Goal: Information Seeking & Learning: Learn about a topic

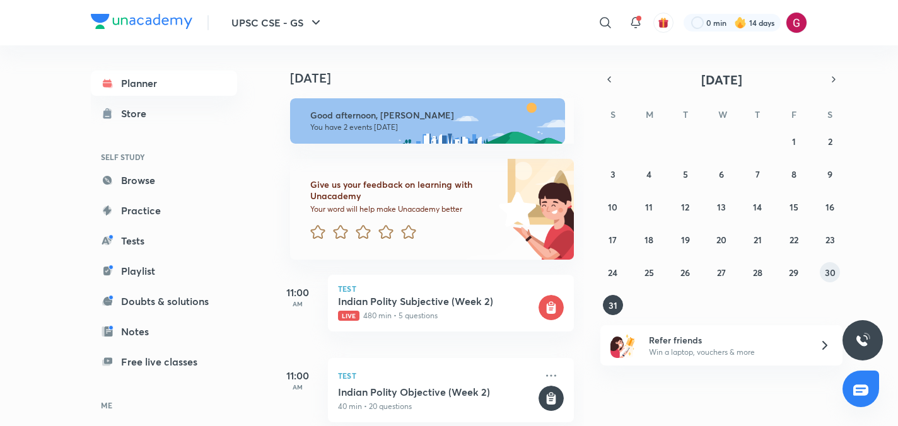
click at [827, 265] on button "30" at bounding box center [830, 272] width 20 height 20
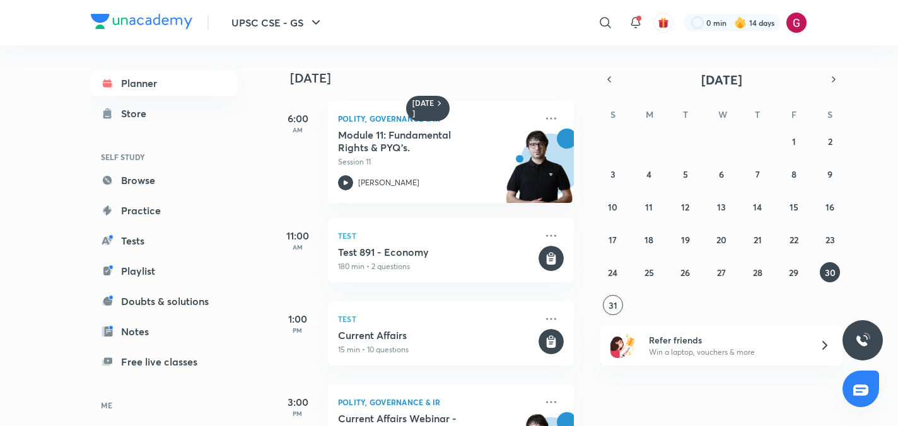
click at [590, 178] on div "Yesterday 6:00 AM Polity, Governance & IR Module 11: Fundamental Rights & PYQ’s…" at bounding box center [583, 235] width 623 height 381
click at [582, 248] on div "Yesterday 6:00 AM Polity, Governance & IR Module 11: Fundamental Rights & PYQ’s…" at bounding box center [427, 235] width 311 height 381
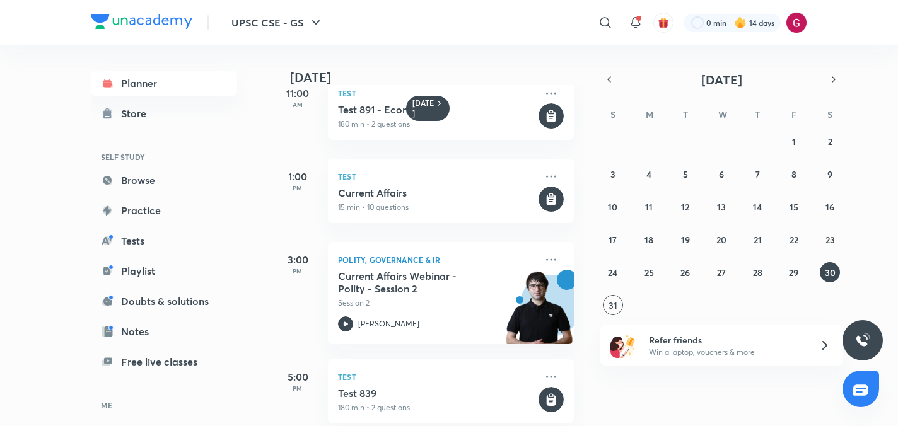
scroll to position [154, 0]
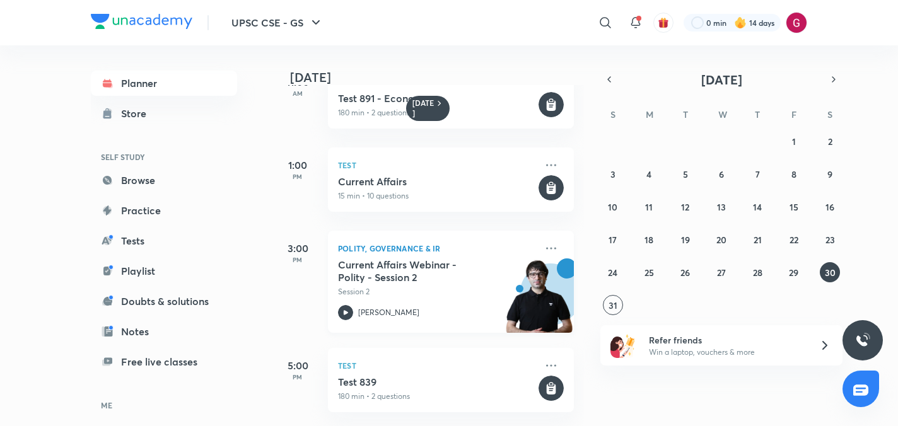
click at [359, 255] on p "Polity, Governance & IR" at bounding box center [437, 248] width 198 height 15
